Goal: Task Accomplishment & Management: Use online tool/utility

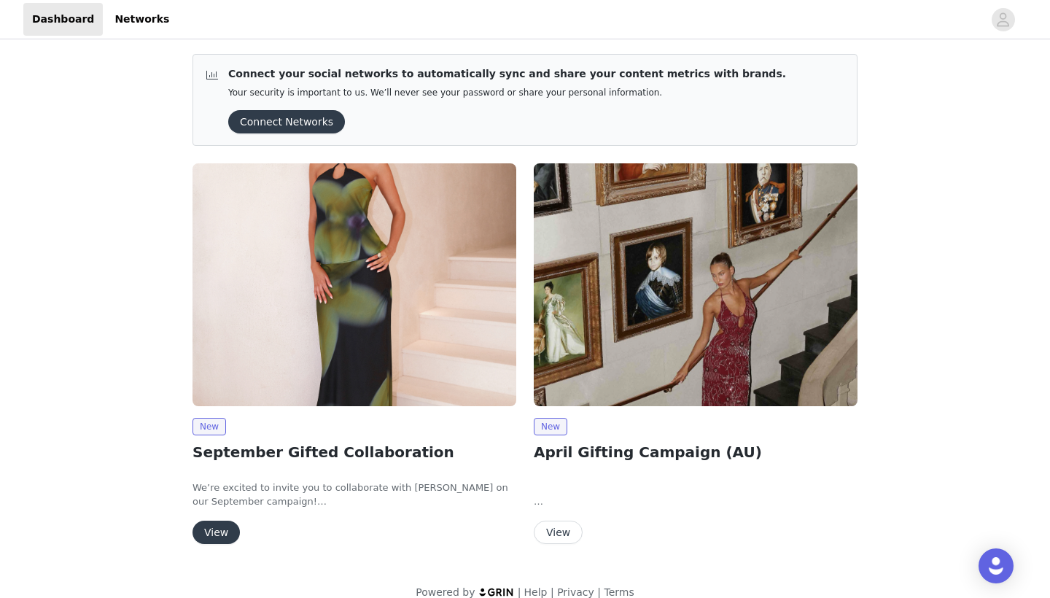
click at [221, 529] on button "View" at bounding box center [216, 532] width 47 height 23
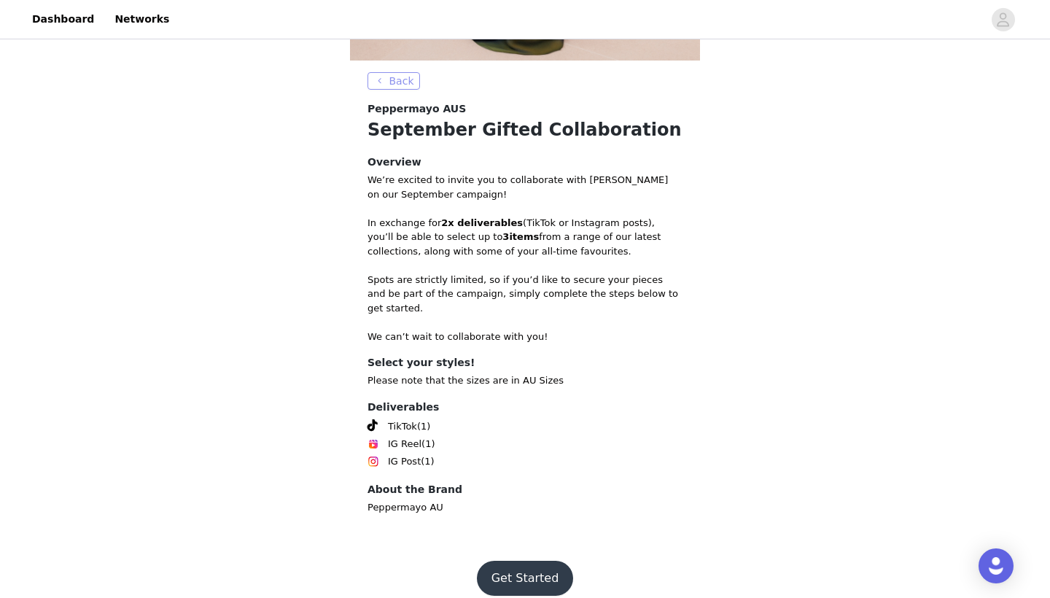
scroll to position [416, 0]
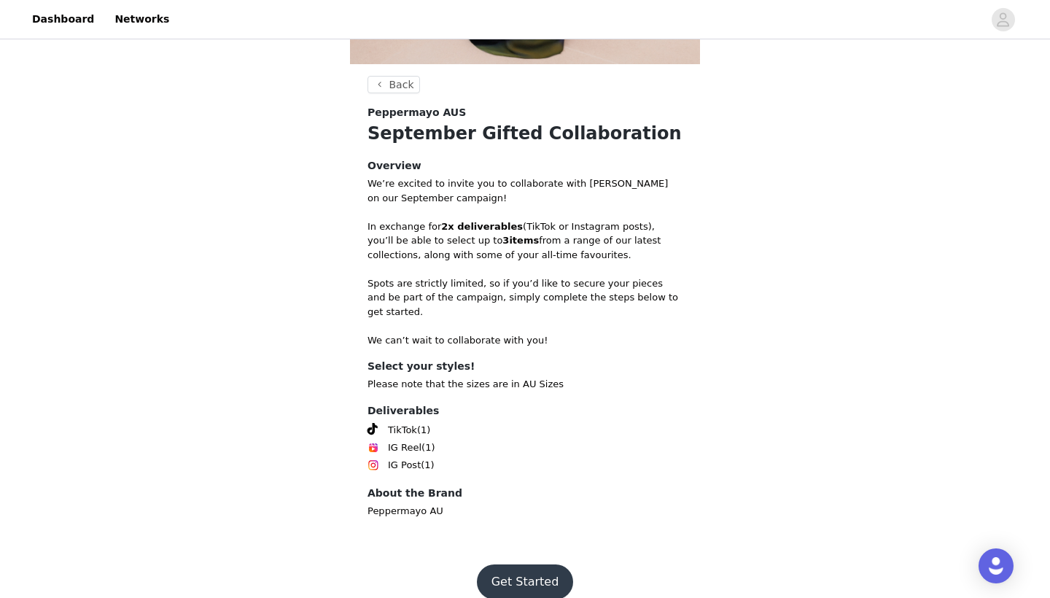
click at [494, 565] on button "Get Started" at bounding box center [525, 582] width 97 height 35
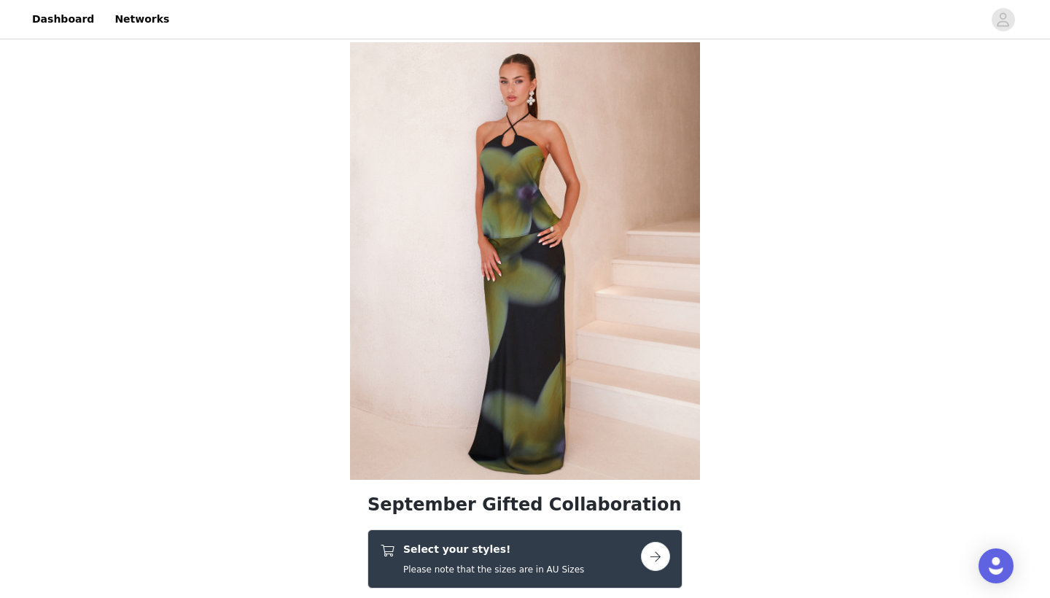
click at [656, 554] on button "button" at bounding box center [655, 556] width 29 height 29
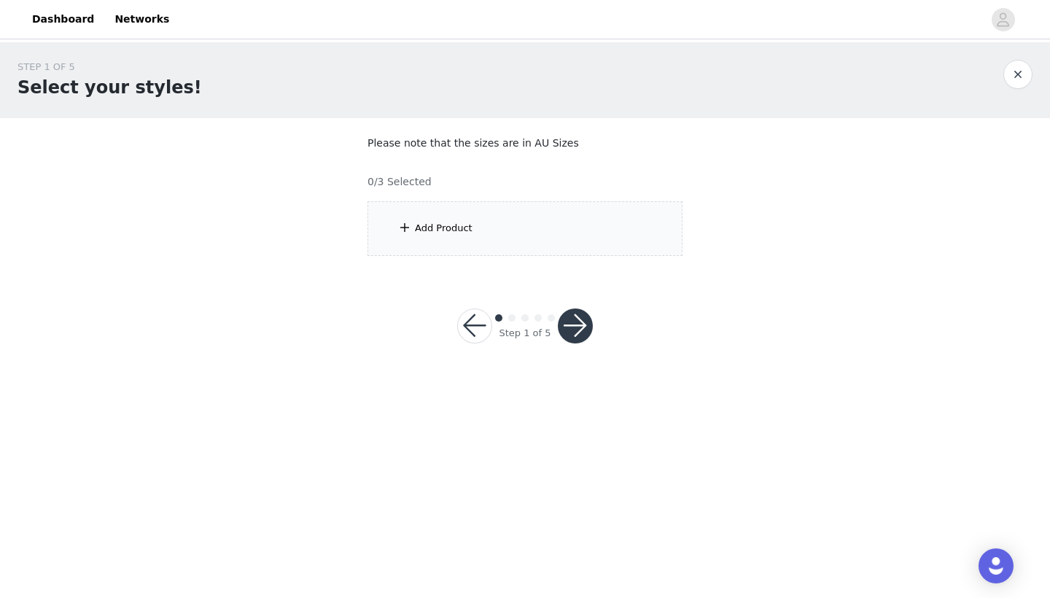
click at [502, 245] on div "Add Product" at bounding box center [525, 228] width 315 height 55
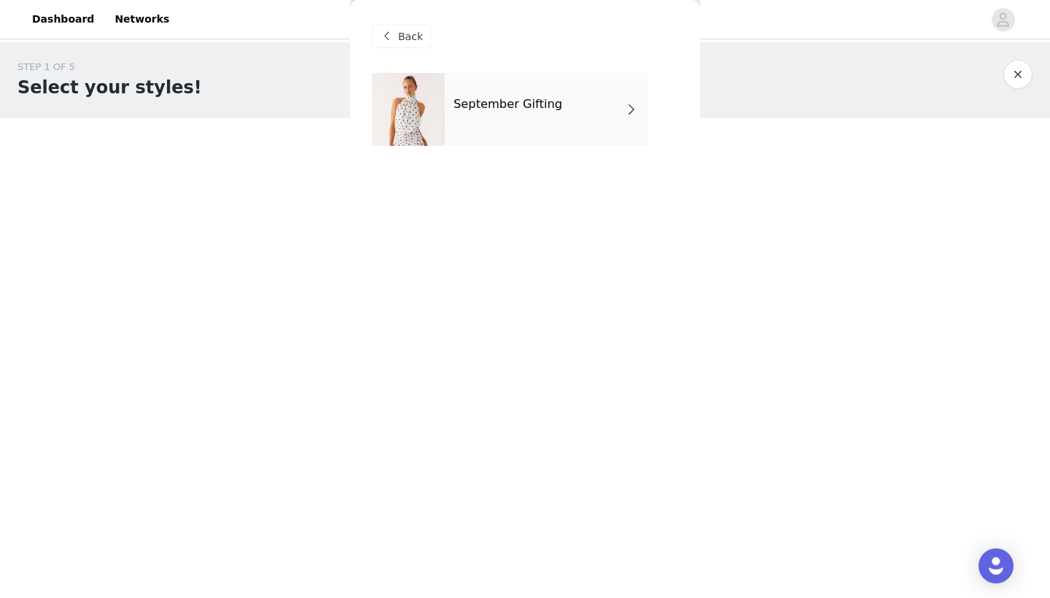
click at [558, 105] on div "September Gifting" at bounding box center [546, 109] width 203 height 73
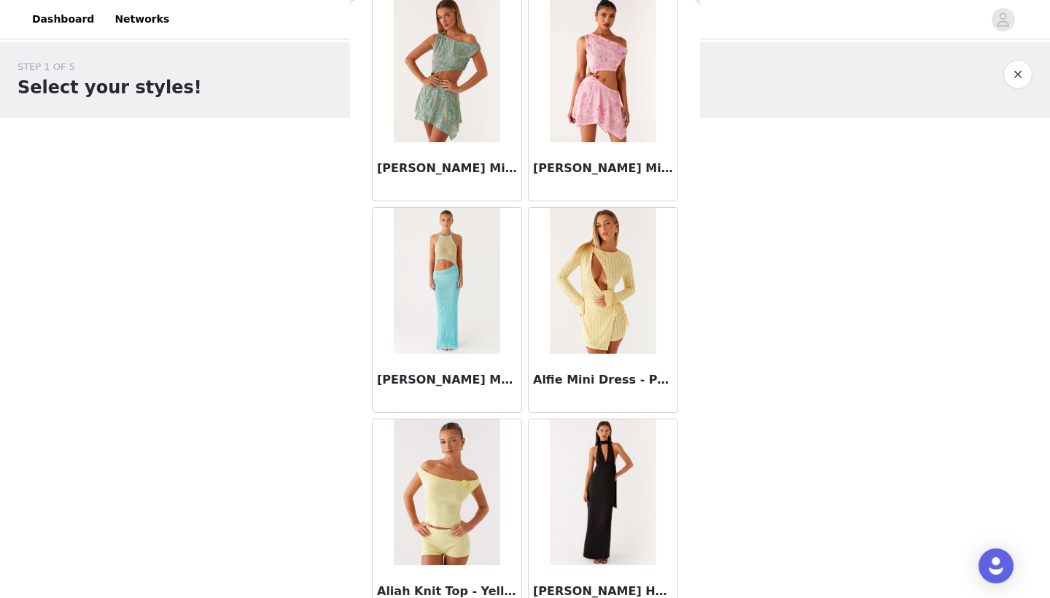
scroll to position [1559, 0]
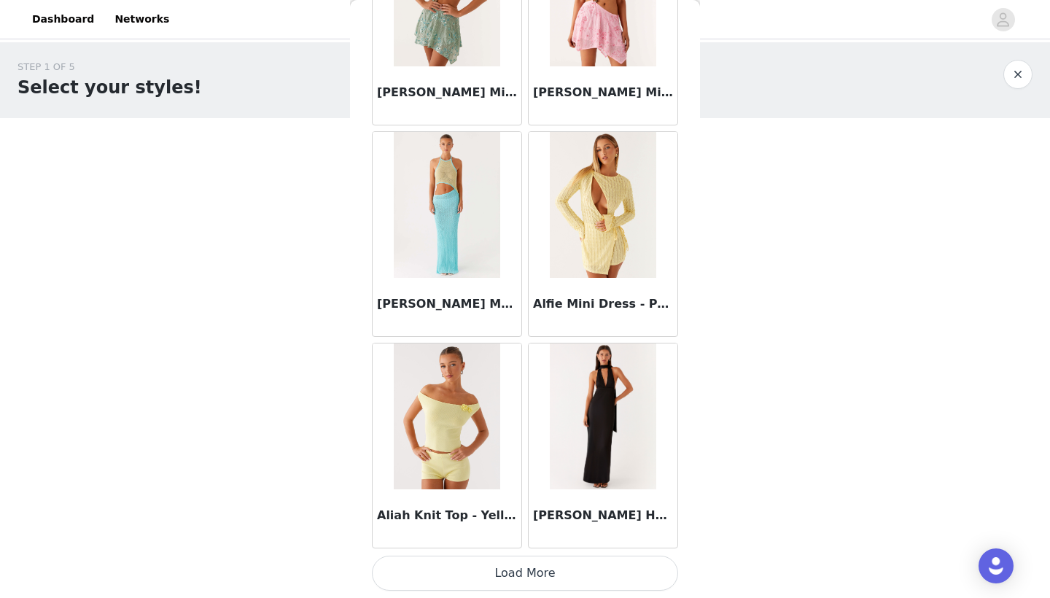
click at [562, 564] on button "Load More" at bounding box center [525, 573] width 306 height 35
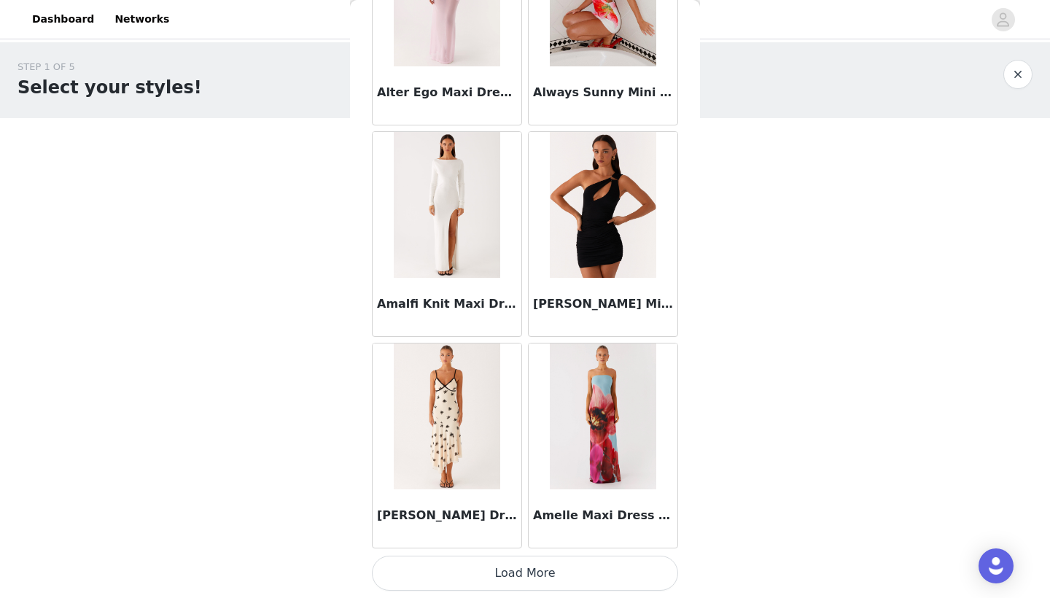
scroll to position [0, 0]
click at [555, 565] on button "Load More" at bounding box center [525, 573] width 306 height 35
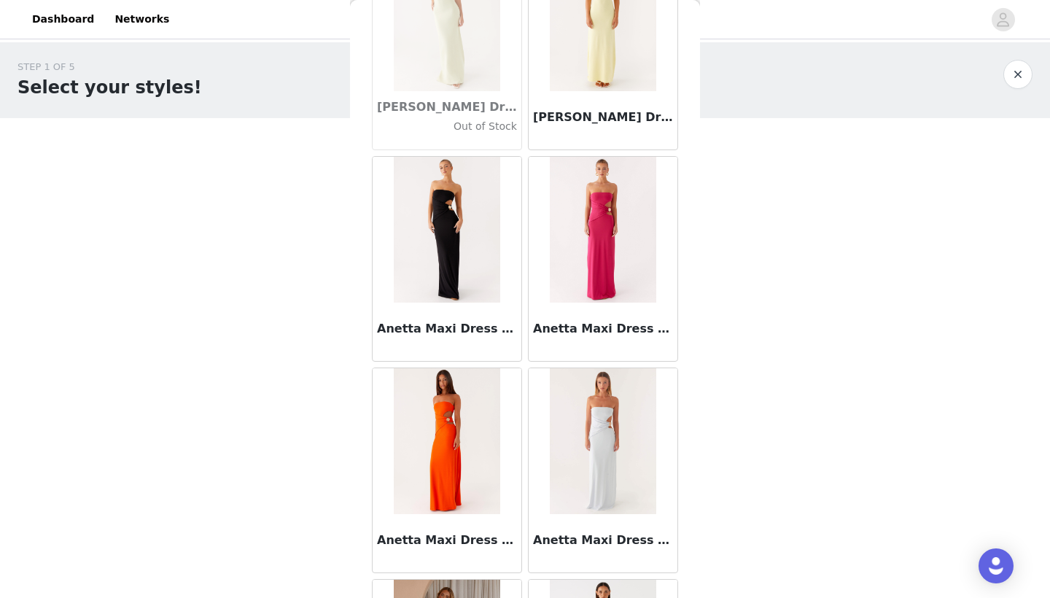
scroll to position [5207, 0]
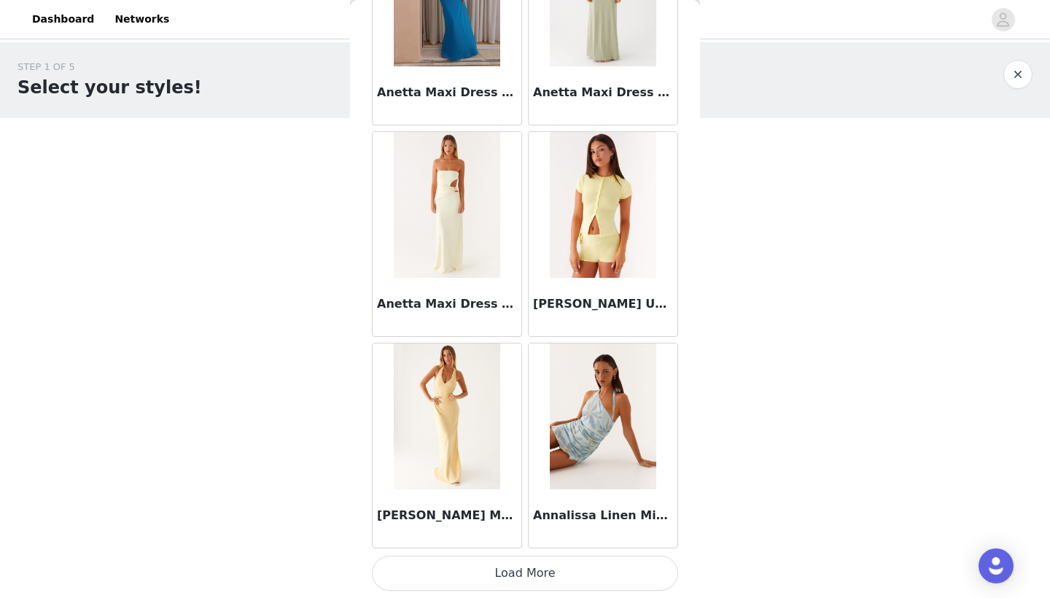
click at [535, 571] on button "Load More" at bounding box center [525, 573] width 306 height 35
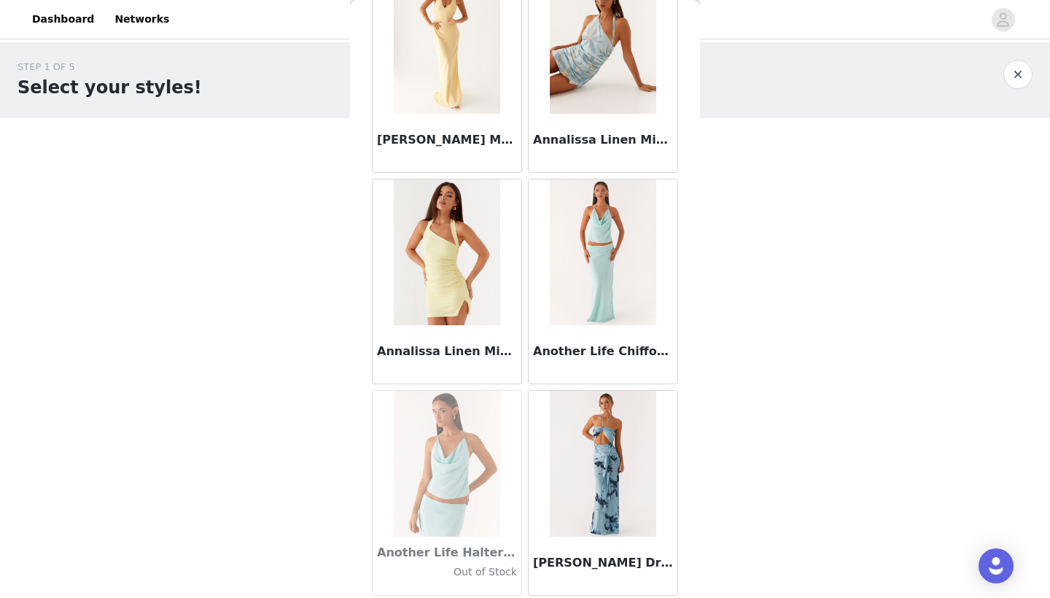
scroll to position [6279, 0]
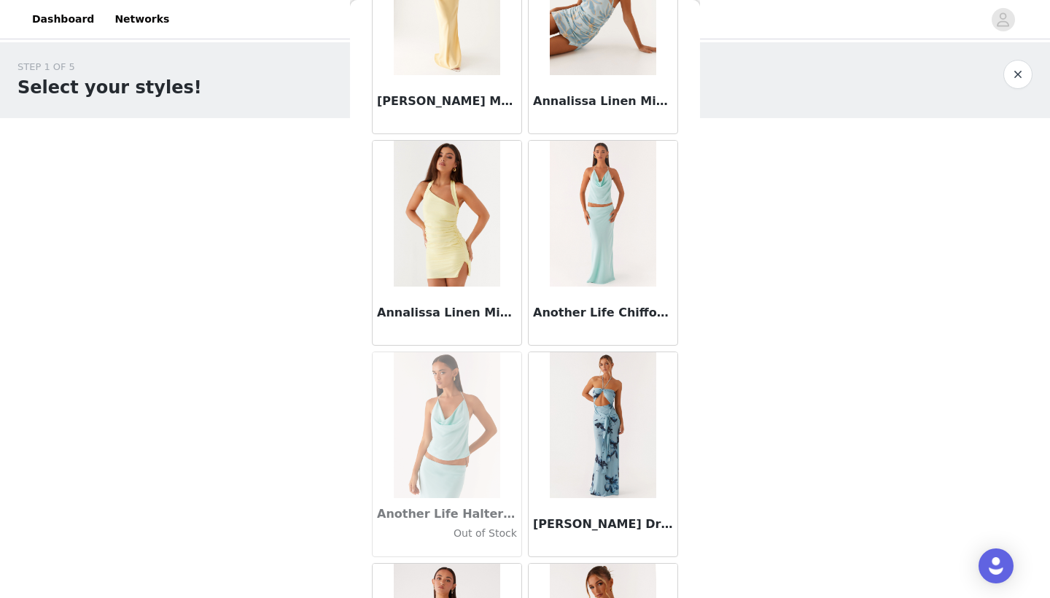
click at [592, 228] on img at bounding box center [603, 214] width 106 height 146
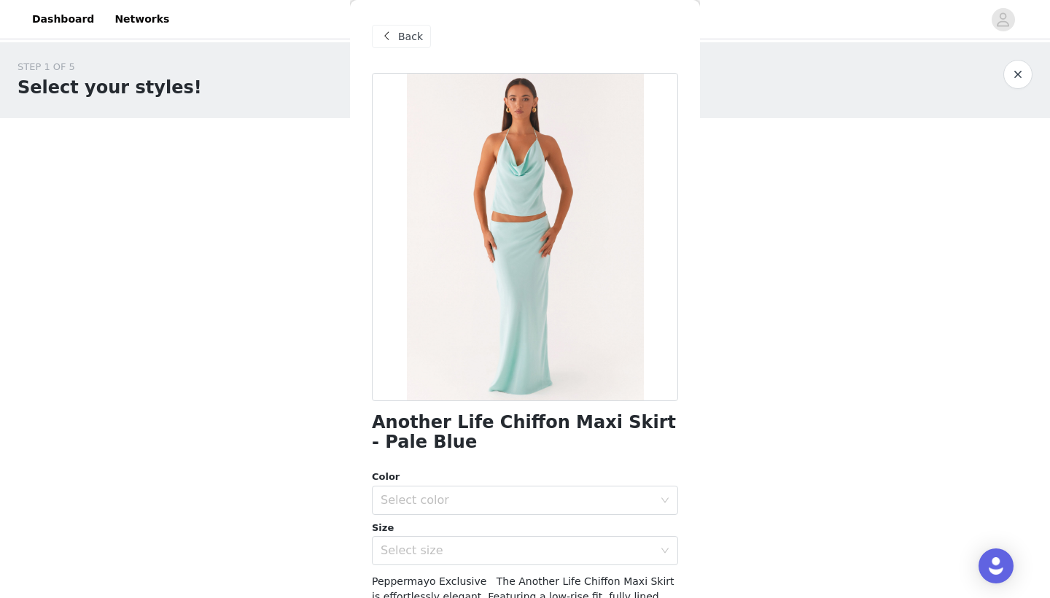
scroll to position [0, 0]
click at [410, 32] on span "Back" at bounding box center [410, 36] width 25 height 15
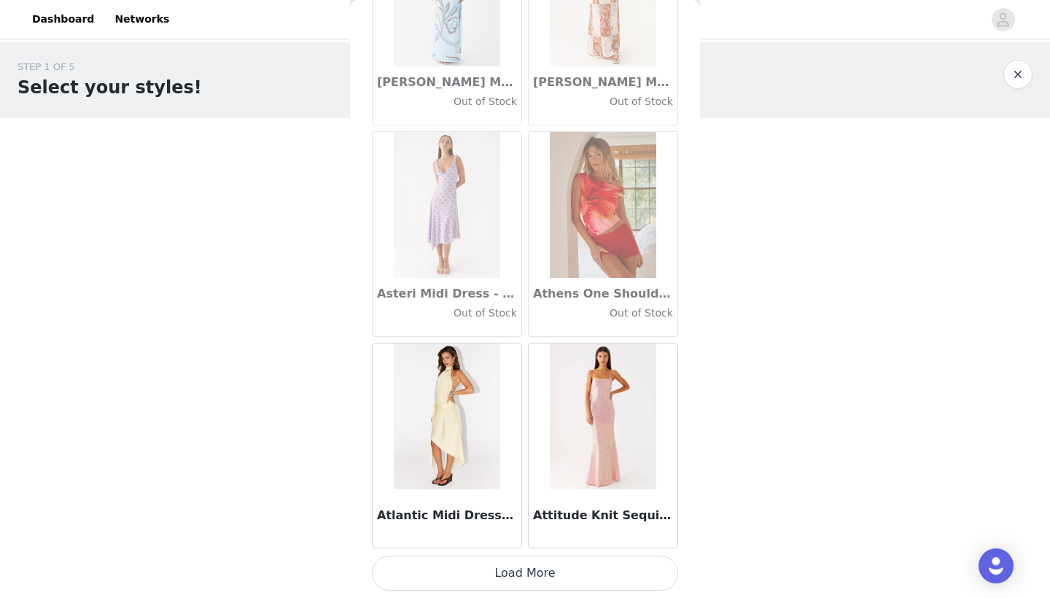
scroll to position [7980, 0]
